Goal: Find specific page/section: Find specific page/section

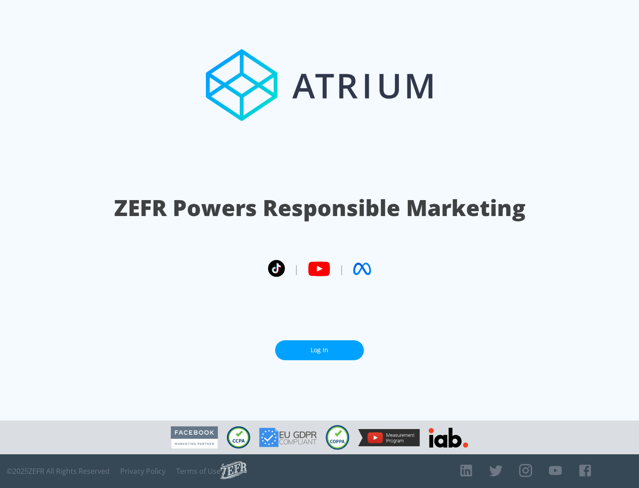
click at [320, 350] on link "Log In" at bounding box center [319, 351] width 89 height 20
